Goal: Transaction & Acquisition: Book appointment/travel/reservation

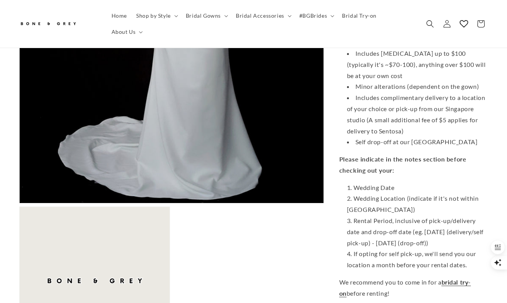
scroll to position [0, 168]
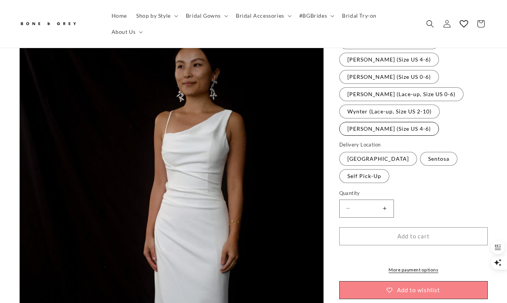
click at [400, 122] on label "[PERSON_NAME] (Size US 4-6) Variant sold out or unavailable" at bounding box center [389, 129] width 100 height 14
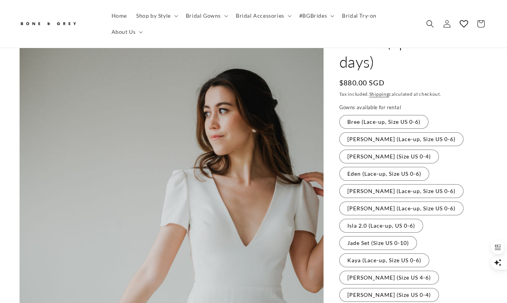
scroll to position [48, 0]
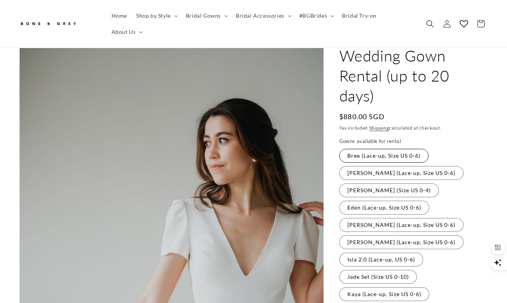
click at [393, 149] on label "Bree (Lace-up, Size US 0-6) Variant sold out or unavailable" at bounding box center [383, 156] width 89 height 14
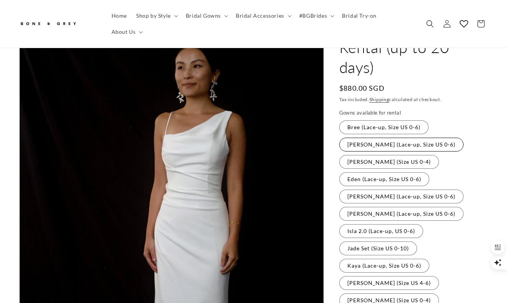
click at [391, 138] on label "[PERSON_NAME] (Lace-up, Size US 0-6) Variant sold out or unavailable" at bounding box center [401, 145] width 124 height 14
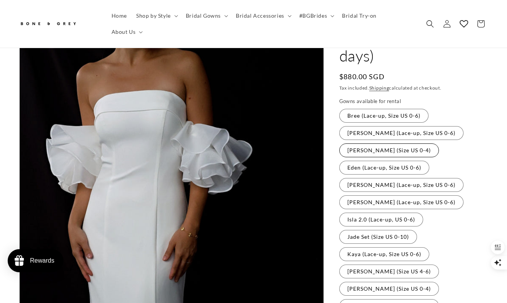
click at [389, 143] on label "[PERSON_NAME] (Size US 0-4) Variant sold out or unavailable" at bounding box center [389, 150] width 100 height 14
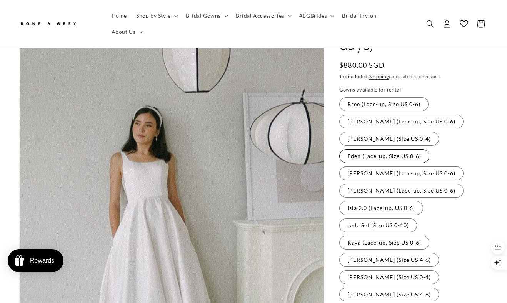
click at [391, 149] on label "Eden (Lace-up, Size US 0-6) Variant sold out or unavailable" at bounding box center [384, 156] width 90 height 14
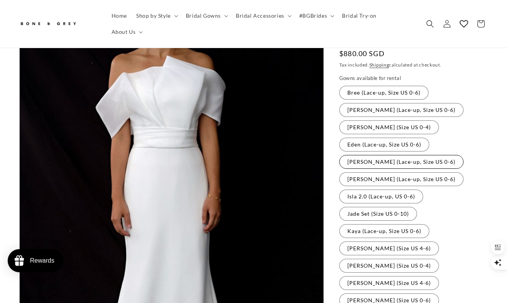
click at [390, 155] on label "[PERSON_NAME] (Lace-up, Size US 0-6) Variant sold out or unavailable" at bounding box center [401, 162] width 124 height 14
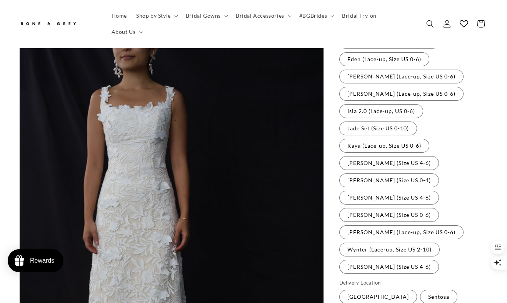
scroll to position [0, 168]
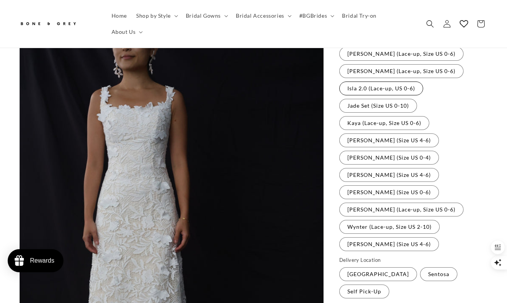
click at [398, 82] on label "Isla 2.0 (Lace-up, US 0-6) Variant sold out or unavailable" at bounding box center [381, 89] width 84 height 14
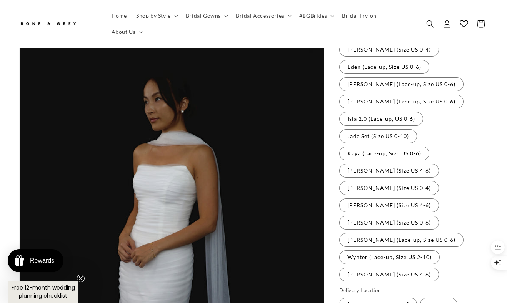
scroll to position [0, 336]
